Goal: Task Accomplishment & Management: Complete application form

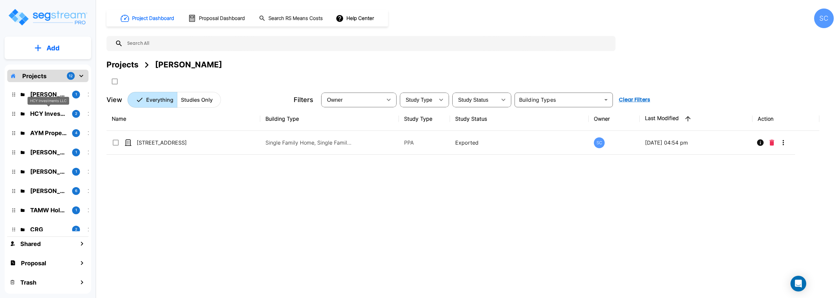
click at [45, 113] on p "HCY Investments LLC" at bounding box center [48, 113] width 37 height 9
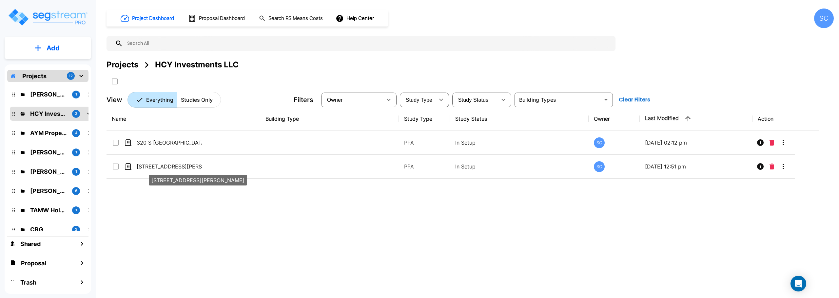
click at [155, 171] on div "[STREET_ADDRESS][PERSON_NAME]" at bounding box center [198, 179] width 100 height 16
checkbox input "true"
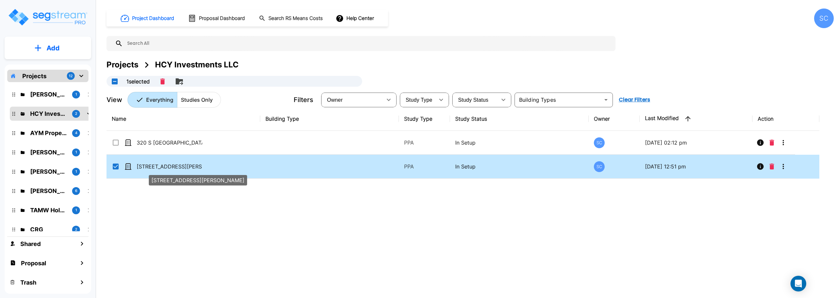
click at [155, 171] on div "[STREET_ADDRESS][PERSON_NAME]" at bounding box center [198, 179] width 100 height 16
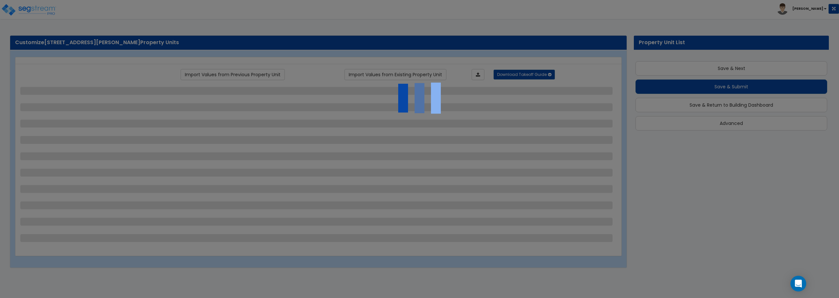
scroll to position [11, 0]
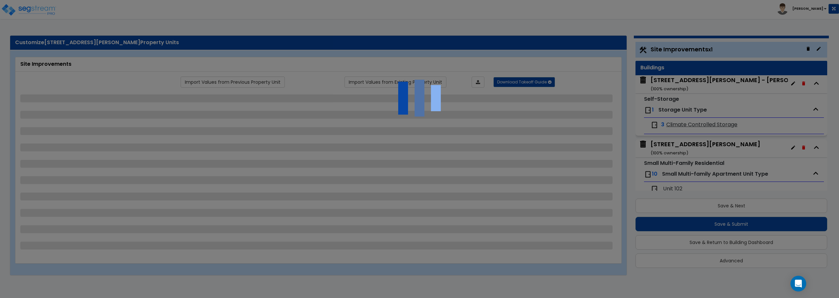
select select "2"
select select "1"
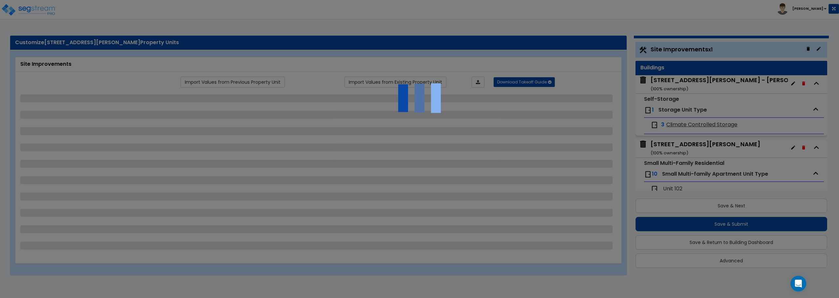
select select "1"
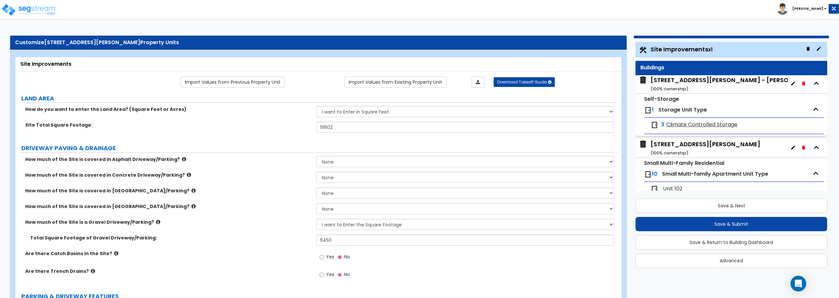
click at [811, 111] on icon "button" at bounding box center [816, 110] width 10 height 10
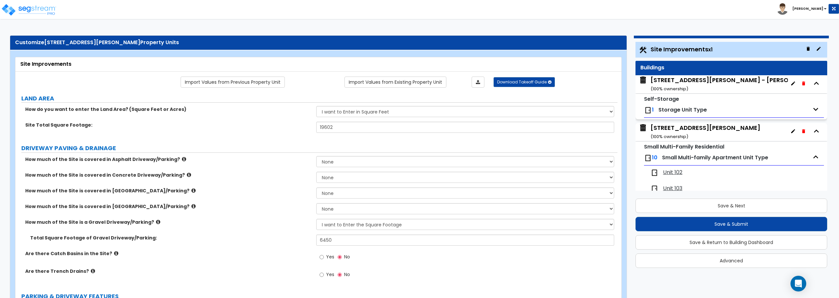
click at [802, 84] on icon "button" at bounding box center [803, 84] width 3 height 4
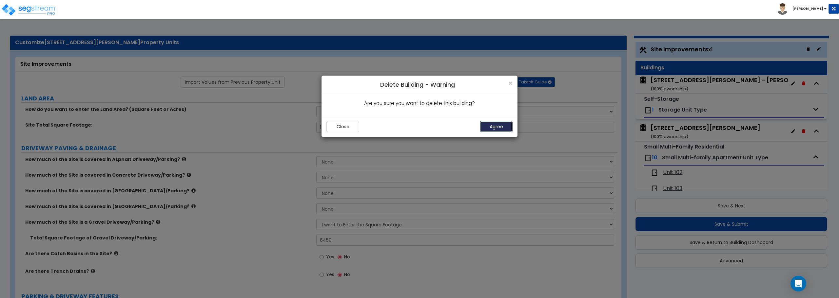
click at [495, 129] on button "Agree" at bounding box center [496, 126] width 33 height 11
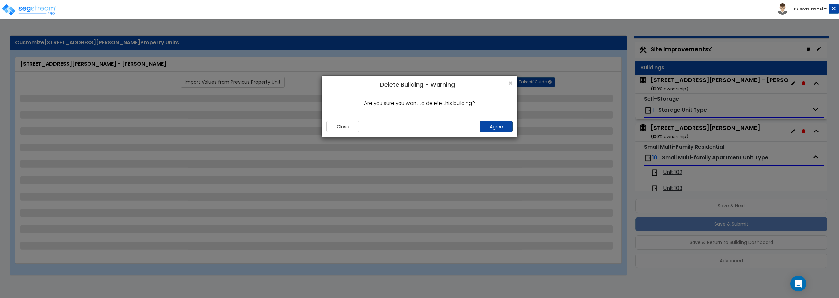
select select "2"
select select "1"
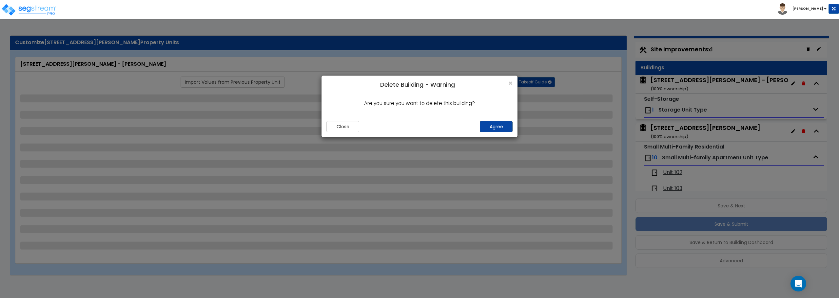
select select "1"
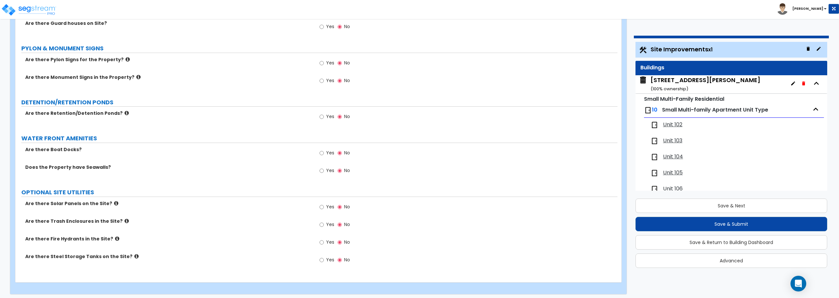
scroll to position [1280, 0]
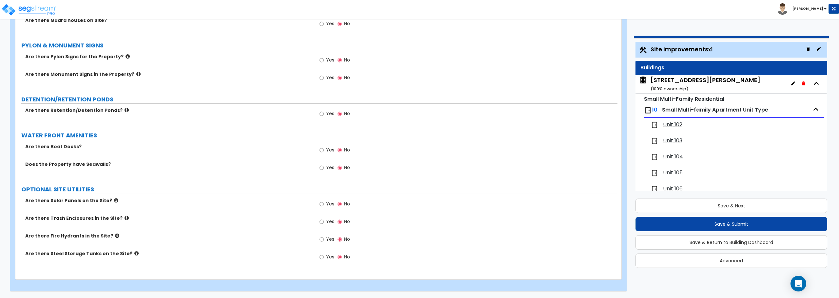
click at [664, 123] on span "Unit 102" at bounding box center [672, 125] width 19 height 8
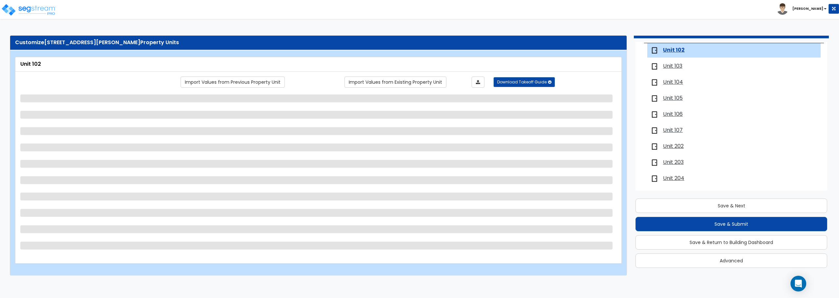
scroll to position [76, 0]
select select "1"
select select "7"
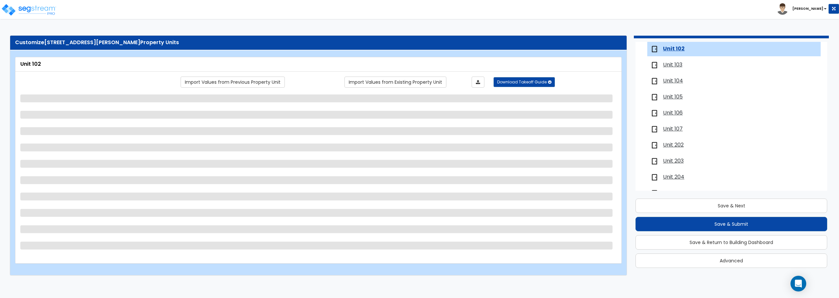
select select "2"
select select "3"
select select "2"
select select "5"
select select "2"
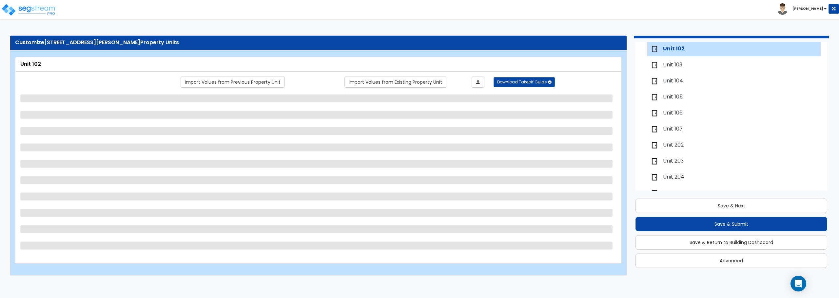
select select "1"
select select "6"
select select "1"
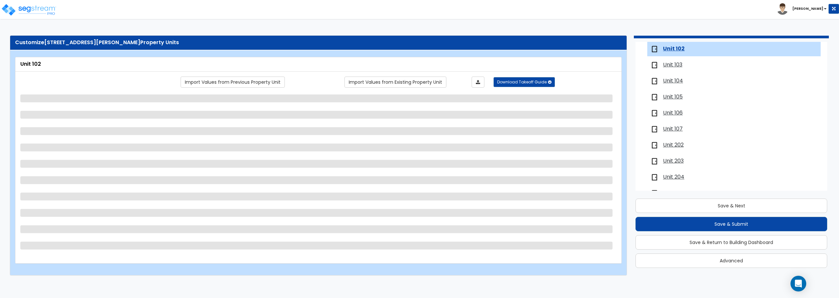
select select "1"
select select "2"
select select "7"
select select "2"
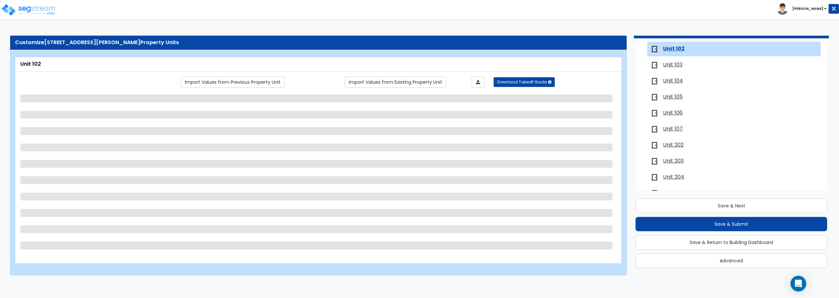
select select "2"
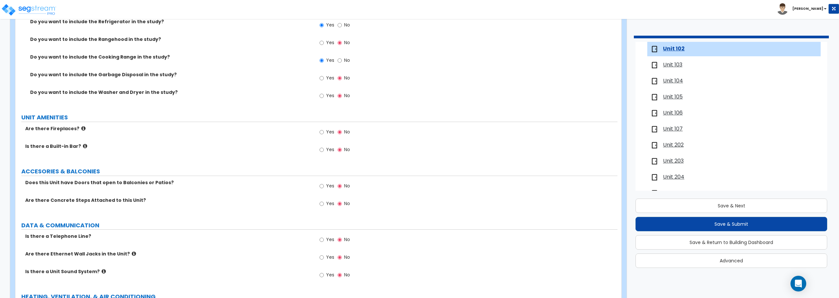
scroll to position [1169, 0]
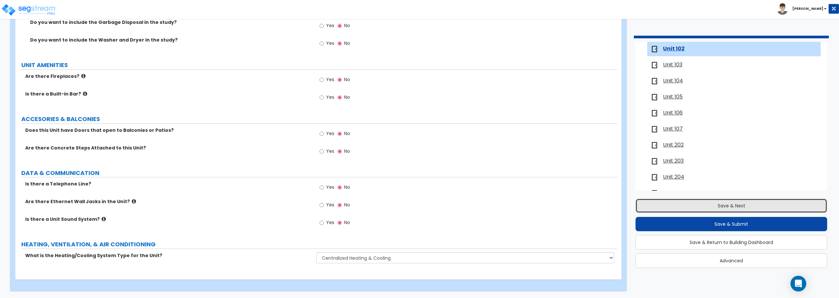
click at [739, 206] on button "Save & Next" at bounding box center [731, 206] width 192 height 14
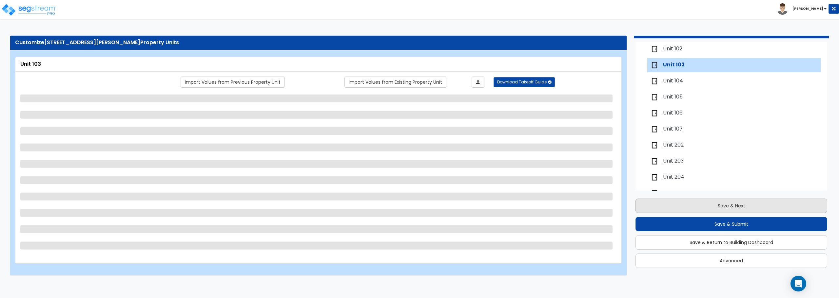
scroll to position [92, 0]
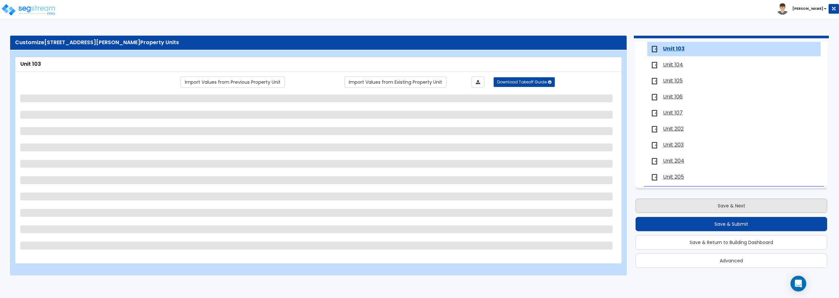
select select "1"
select select "7"
select select "2"
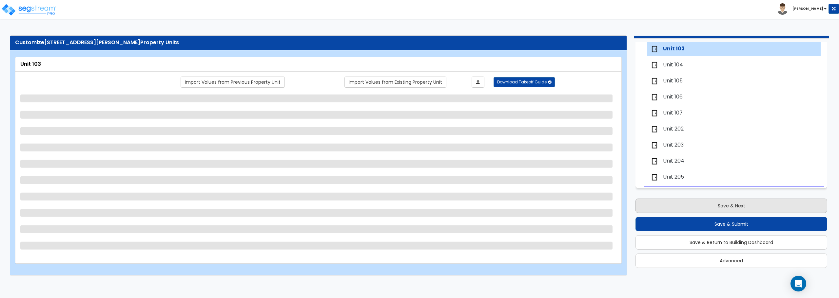
select select "3"
select select "1"
select select "5"
select select "2"
select select "1"
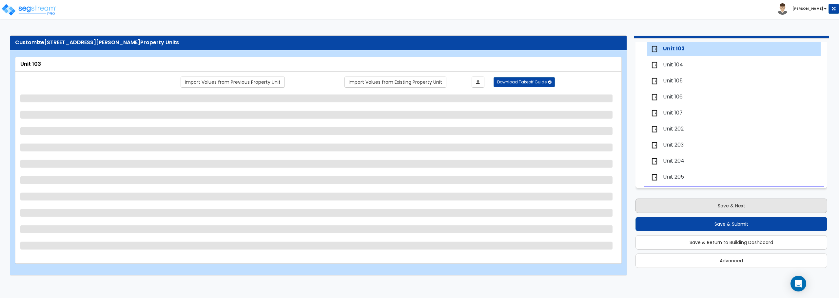
select select "1"
select select "6"
select select "3"
select select "1"
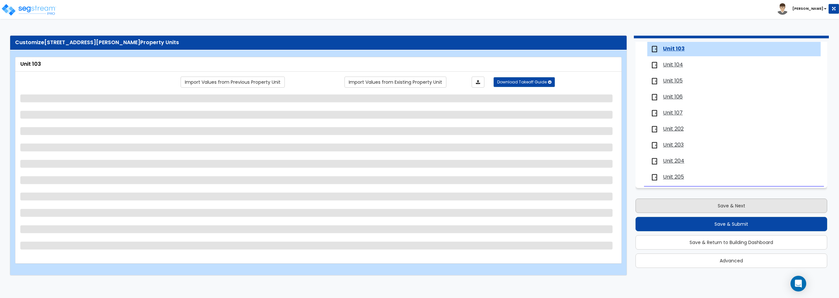
select select "1"
select select "2"
select select "7"
select select "2"
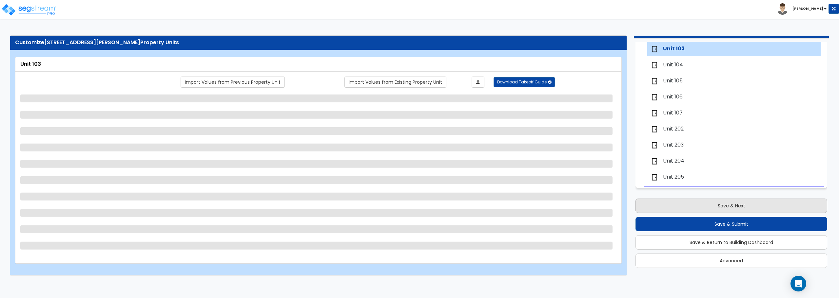
select select "2"
